Goal: Information Seeking & Learning: Learn about a topic

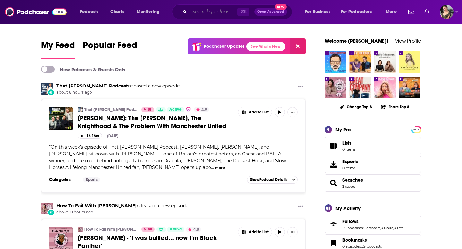
click at [220, 12] on input "Search podcasts, credits, & more..." at bounding box center [214, 12] width 48 height 10
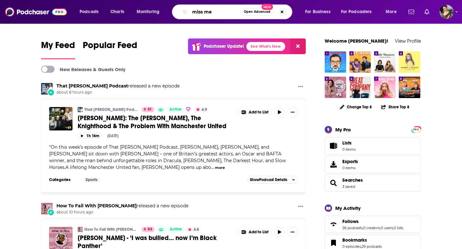
type input "miss me"
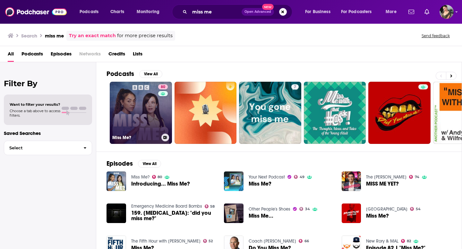
click at [138, 106] on link "80 Miss Me?" at bounding box center [141, 113] width 62 height 62
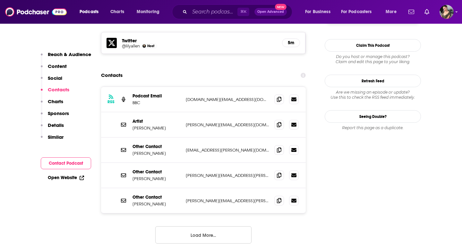
scroll to position [559, 0]
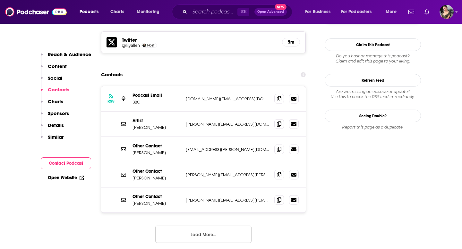
click at [226, 226] on button "Load More..." at bounding box center [203, 234] width 96 height 17
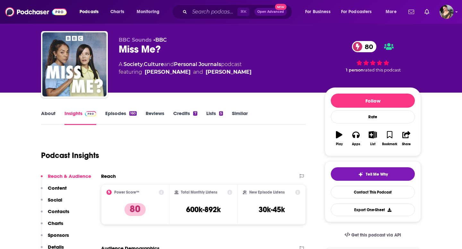
scroll to position [0, 0]
